Goal: Task Accomplishment & Management: Manage account settings

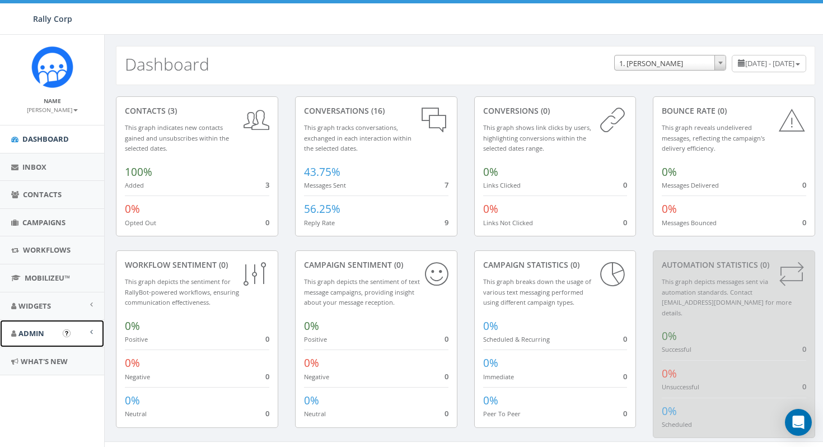
click at [48, 334] on link "Admin" at bounding box center [52, 333] width 104 height 27
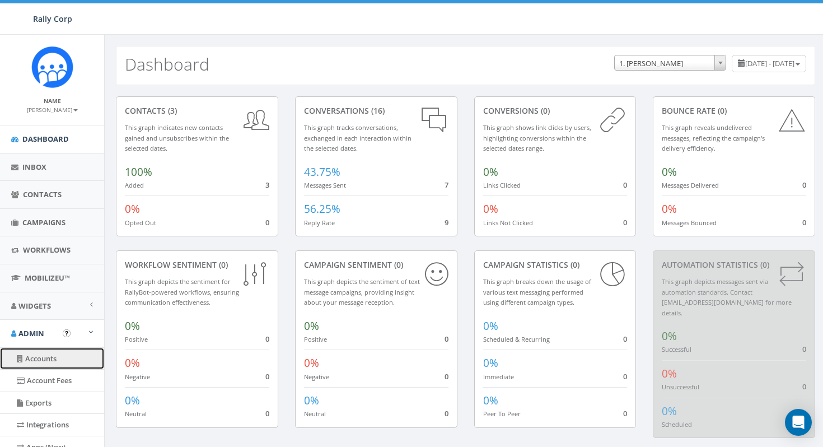
click at [48, 362] on link "Accounts" at bounding box center [52, 359] width 104 height 22
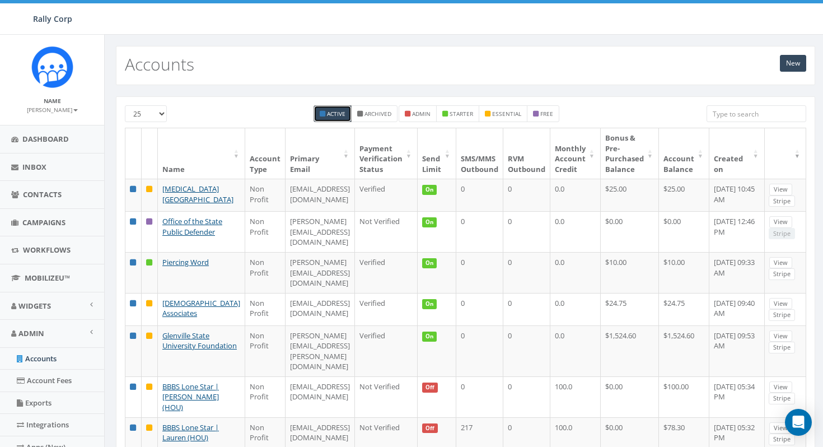
click at [745, 115] on input "search" at bounding box center [757, 113] width 100 height 17
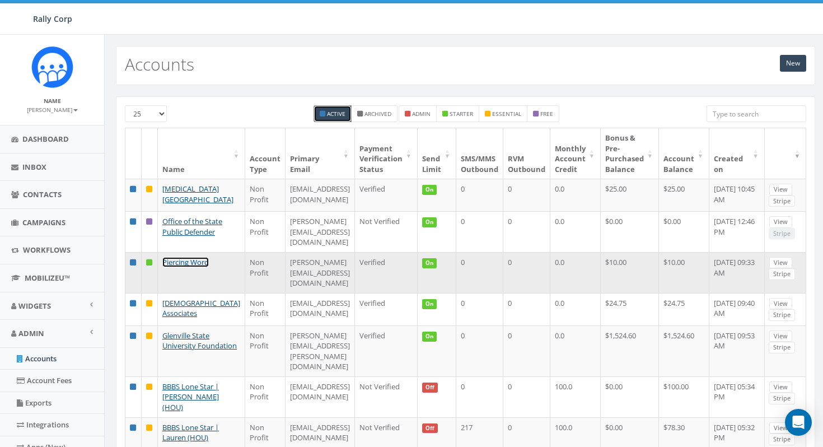
click at [195, 267] on link "Piercing Word" at bounding box center [185, 262] width 46 height 10
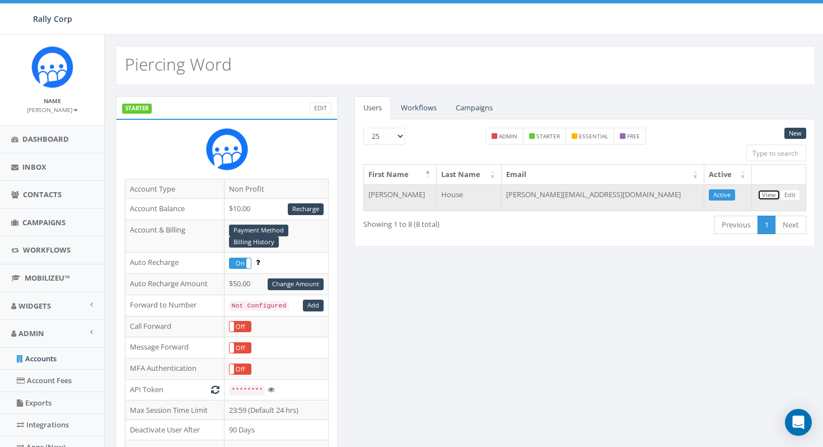
click at [776, 192] on link "View" at bounding box center [768, 195] width 23 height 12
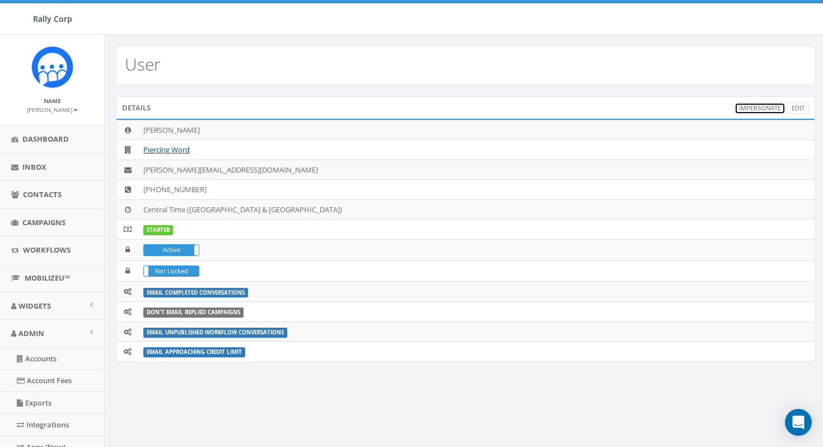
click at [763, 106] on link "Impersonate" at bounding box center [760, 108] width 51 height 12
